Goal: Task Accomplishment & Management: Manage account settings

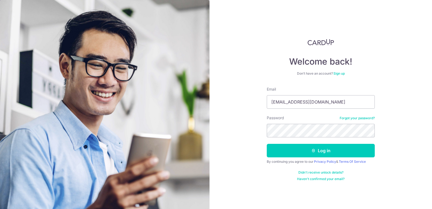
type input "[PERSON_NAME][EMAIL_ADDRESS][DOMAIN_NAME]"
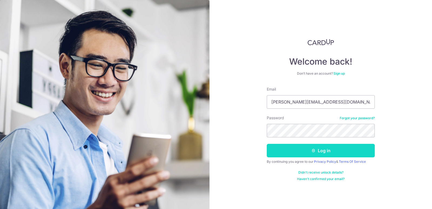
click at [344, 150] on button "Log in" at bounding box center [321, 151] width 108 height 14
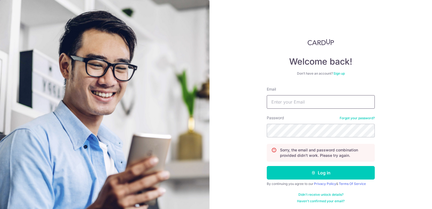
click at [316, 107] on input "Email" at bounding box center [321, 102] width 108 height 14
type input "[PERSON_NAME][EMAIL_ADDRESS][DOMAIN_NAME]"
click at [267, 166] on button "Log in" at bounding box center [321, 173] width 108 height 14
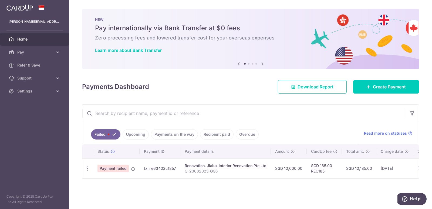
click at [127, 133] on link "Upcoming" at bounding box center [136, 134] width 26 height 10
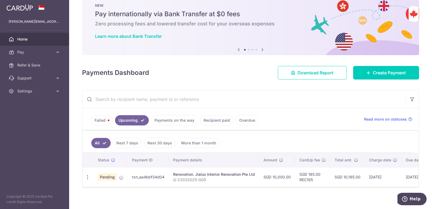
scroll to position [21, 0]
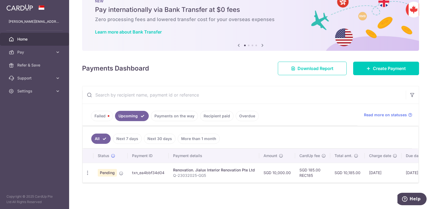
click at [99, 114] on link "Failed" at bounding box center [102, 116] width 22 height 10
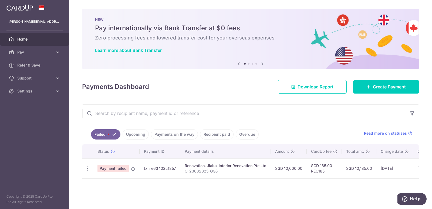
scroll to position [0, 0]
click at [392, 135] on span "Read more on statuses" at bounding box center [385, 132] width 43 height 5
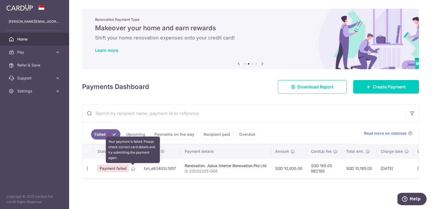
click at [134, 168] on icon at bounding box center [133, 169] width 4 height 4
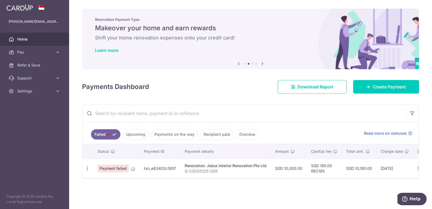
click at [122, 170] on span "Payment failed" at bounding box center [113, 169] width 31 height 8
click at [403, 196] on button "Help" at bounding box center [411, 199] width 31 height 12
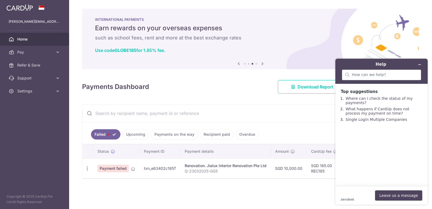
click at [379, 71] on div at bounding box center [381, 74] width 79 height 11
type input "payment failed"
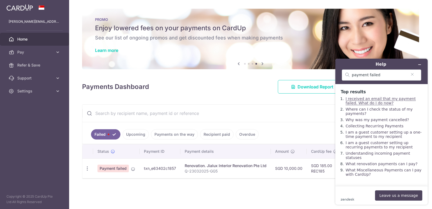
click at [413, 102] on link "I received an email that my payment failed. What do I do now?" at bounding box center [381, 100] width 70 height 9
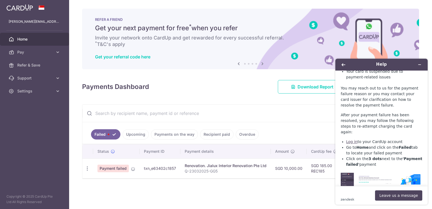
scroll to position [162, 0]
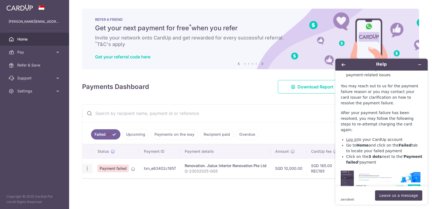
click at [87, 168] on icon "button" at bounding box center [88, 169] width 6 height 6
click at [116, 183] on span "Update payment" at bounding box center [116, 183] width 37 height 6
radio input "true"
type input "10,000.00"
type input "Q-23032025-GG5"
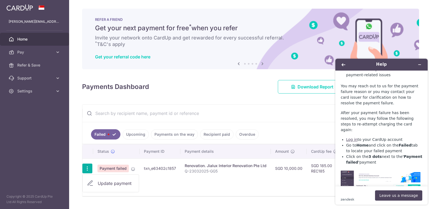
type input "Balance 45%"
type input "REC185"
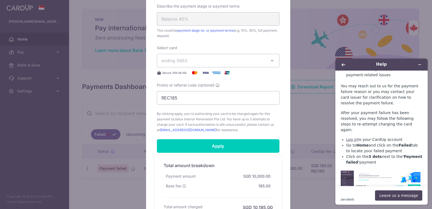
scroll to position [216, 0]
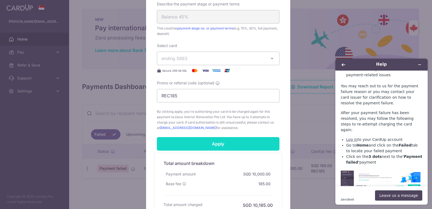
click at [227, 145] on input "Apply" at bounding box center [218, 144] width 123 height 14
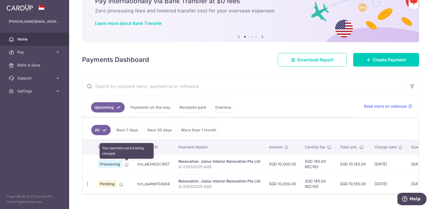
click at [125, 165] on icon at bounding box center [127, 164] width 4 height 4
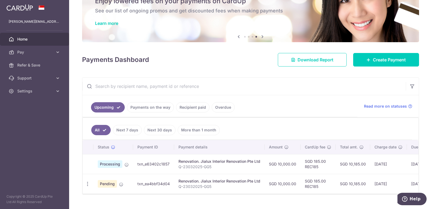
click at [149, 109] on link "Payments on the way" at bounding box center [150, 107] width 47 height 10
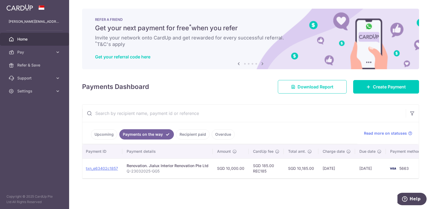
scroll to position [0, 67]
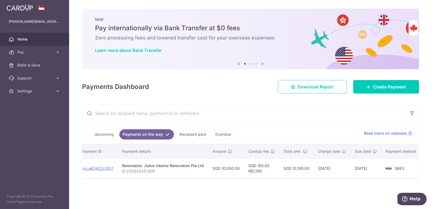
drag, startPoint x: 245, startPoint y: 176, endPoint x: 236, endPoint y: 176, distance: 9.7
click at [236, 176] on tr "PDF Receipt Payment charged txn_e63402c1857 Renovation. Jialux Interior Renovat…" at bounding box center [218, 168] width 407 height 20
click at [219, 179] on div at bounding box center [250, 178] width 337 height 1
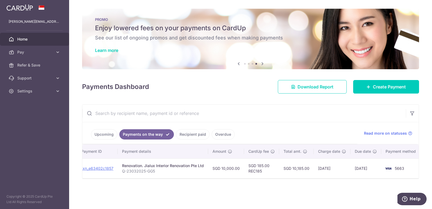
click at [99, 136] on link "Upcoming" at bounding box center [104, 134] width 26 height 10
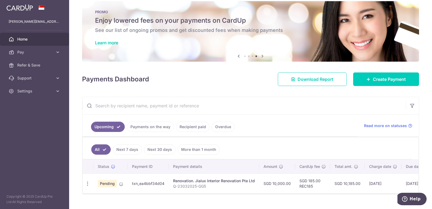
scroll to position [0, 0]
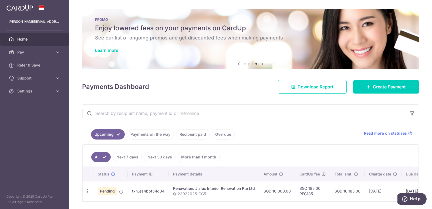
click at [136, 132] on link "Payments on the way" at bounding box center [150, 134] width 47 height 10
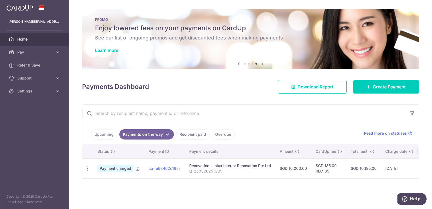
click at [188, 132] on link "Recipient paid" at bounding box center [193, 134] width 34 height 10
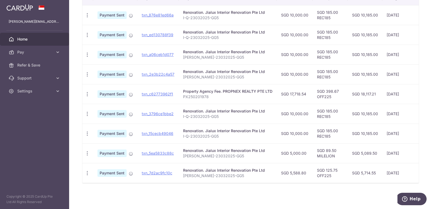
scroll to position [48, 0]
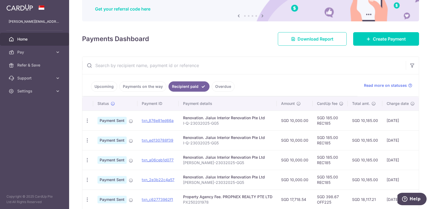
click at [152, 86] on link "Payments on the way" at bounding box center [142, 86] width 47 height 10
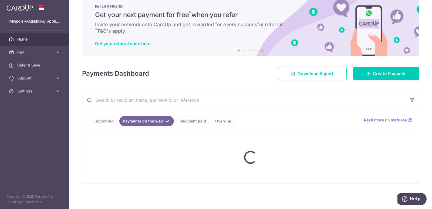
scroll to position [0, 0]
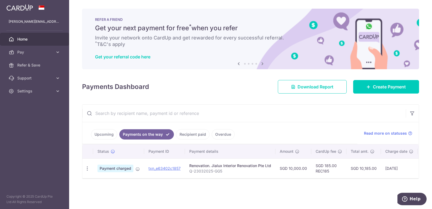
click at [178, 132] on link "Recipient paid" at bounding box center [193, 134] width 34 height 10
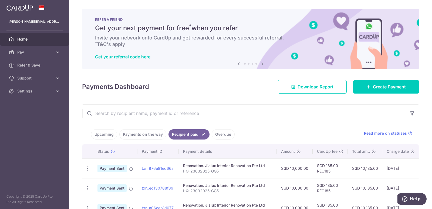
click at [106, 136] on link "Upcoming" at bounding box center [104, 134] width 26 height 10
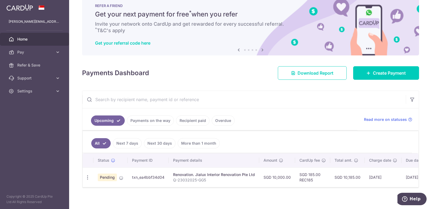
scroll to position [21, 0]
